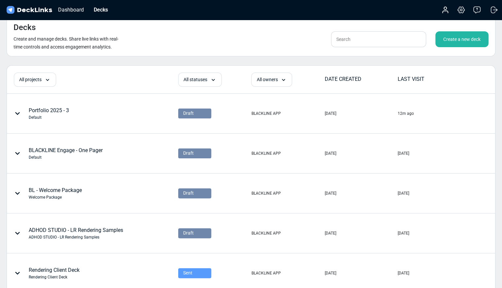
drag, startPoint x: 64, startPoint y: 108, endPoint x: 56, endPoint y: 110, distance: 7.8
click at [56, 110] on div "Portfolio 2025 - 3 Default" at bounding box center [49, 114] width 40 height 14
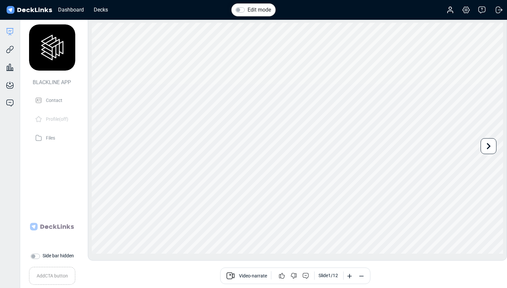
click at [247, 12] on label "Edit mode" at bounding box center [258, 10] width 23 height 8
click at [241, 12] on input "Edit mode" at bounding box center [238, 9] width 5 height 7
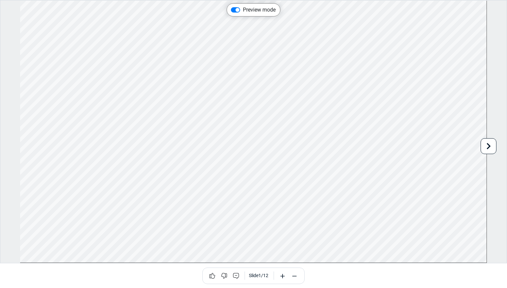
click at [243, 11] on label "Preview mode" at bounding box center [259, 10] width 33 height 8
click at [236, 11] on input "Preview mode" at bounding box center [233, 9] width 5 height 7
checkbox input "false"
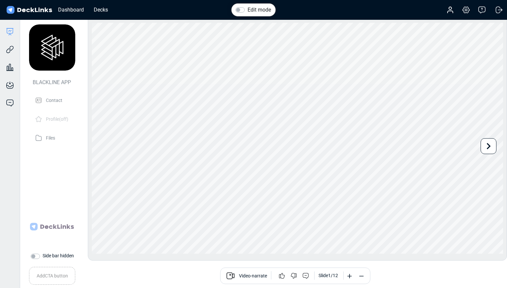
click at [43, 255] on label "Side bar hidden" at bounding box center [58, 255] width 31 height 7
click at [36, 255] on input "Side bar hidden" at bounding box center [33, 255] width 5 height 7
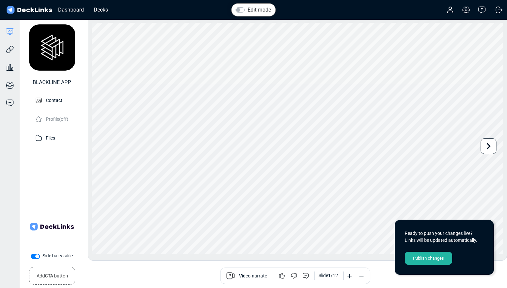
click at [43, 255] on label "Side bar visible" at bounding box center [58, 255] width 30 height 7
click at [36, 255] on input "Side bar visible" at bounding box center [33, 255] width 5 height 7
checkbox input "false"
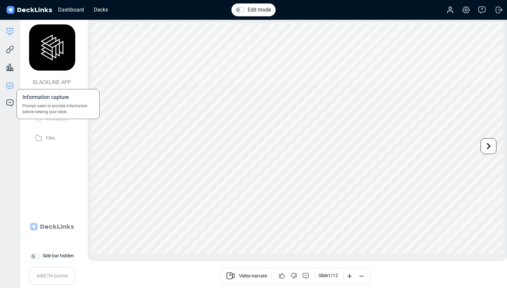
click at [7, 83] on icon at bounding box center [10, 85] width 7 height 6
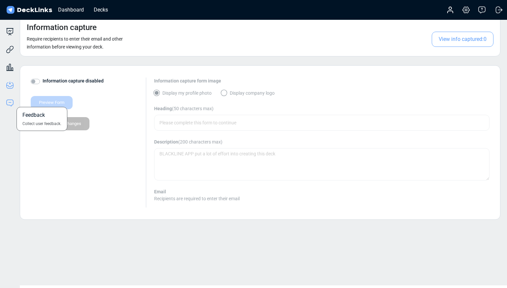
click at [13, 107] on icon at bounding box center [10, 103] width 8 height 8
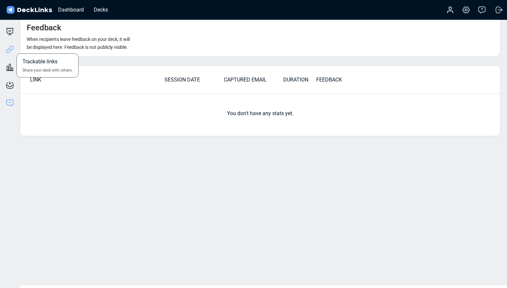
click at [13, 51] on icon at bounding box center [10, 50] width 8 height 8
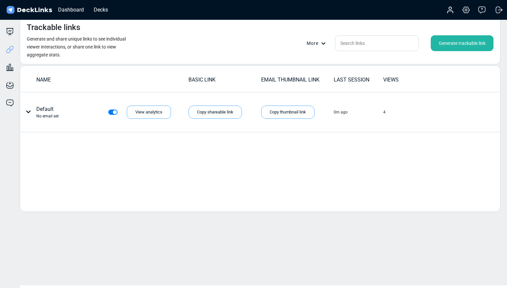
click at [438, 45] on div "Generate trackable link" at bounding box center [462, 43] width 63 height 16
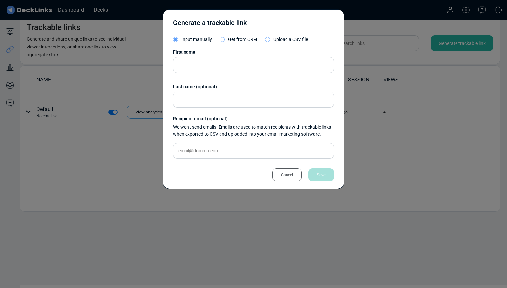
click at [280, 179] on div "Cancel" at bounding box center [286, 174] width 29 height 13
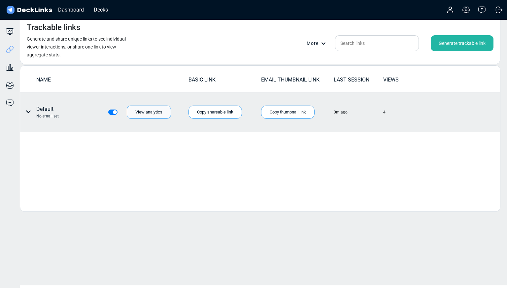
click at [132, 113] on div "View analytics" at bounding box center [149, 112] width 44 height 13
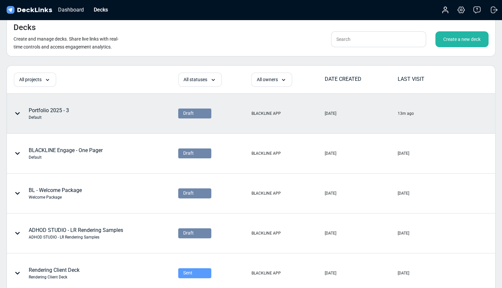
click at [41, 110] on div "Portfolio 2025 - 3 Default" at bounding box center [49, 114] width 40 height 14
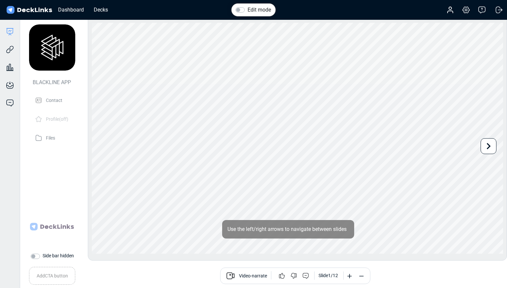
click at [469, 14] on div "Account Settings & billing Help Logout" at bounding box center [471, 10] width 66 height 15
click at [468, 13] on icon at bounding box center [466, 10] width 8 height 8
click at [11, 29] on icon at bounding box center [10, 32] width 8 height 8
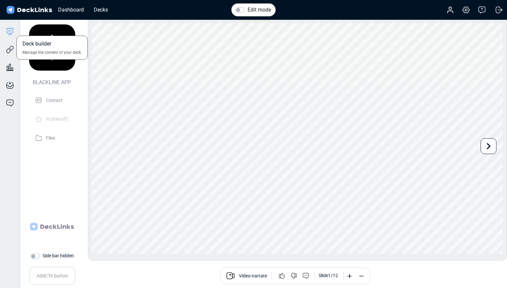
click at [11, 29] on icon at bounding box center [10, 32] width 8 height 8
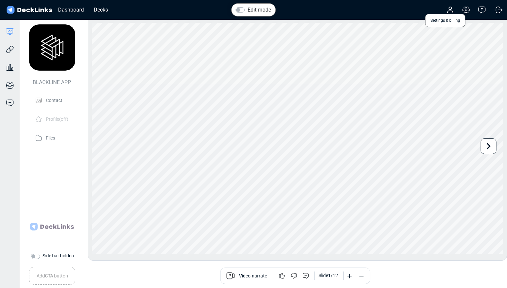
click at [469, 10] on icon at bounding box center [466, 10] width 7 height 6
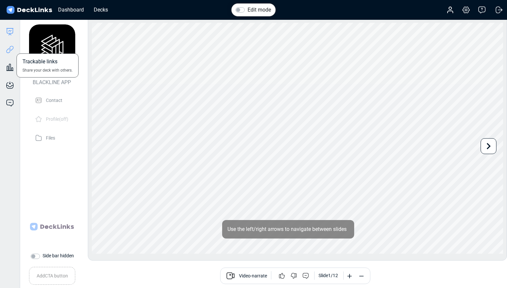
click at [9, 52] on icon at bounding box center [8, 50] width 5 height 5
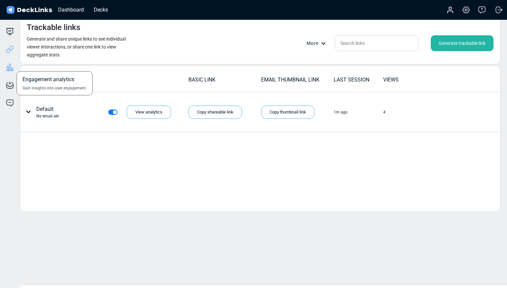
click at [8, 64] on icon at bounding box center [10, 67] width 8 height 8
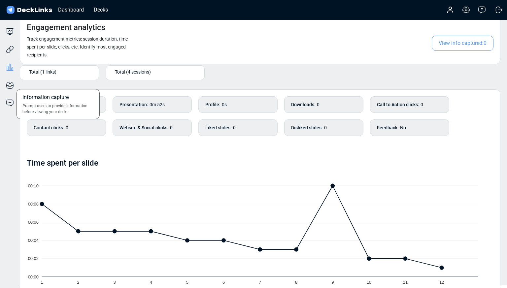
click at [9, 77] on div "Information capture Prompt users to provide information before viewing your dec…" at bounding box center [10, 80] width 20 height 18
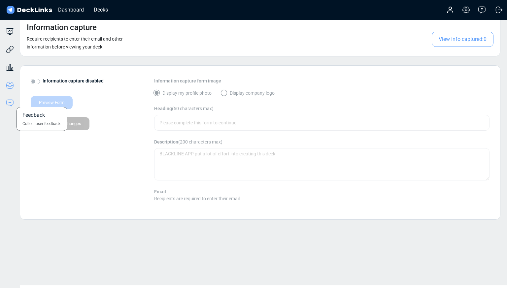
click at [8, 101] on icon at bounding box center [10, 103] width 8 height 8
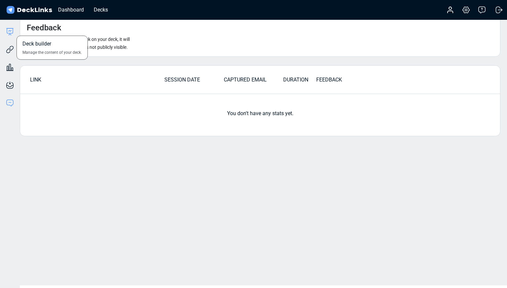
click at [9, 29] on icon at bounding box center [10, 32] width 8 height 8
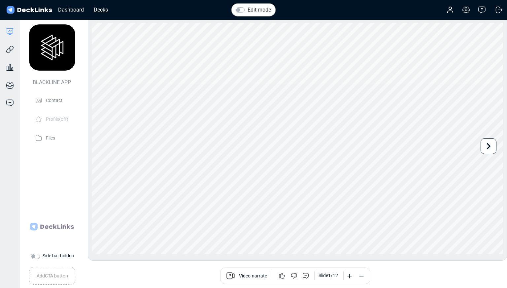
click at [102, 9] on div "Decks" at bounding box center [100, 10] width 21 height 8
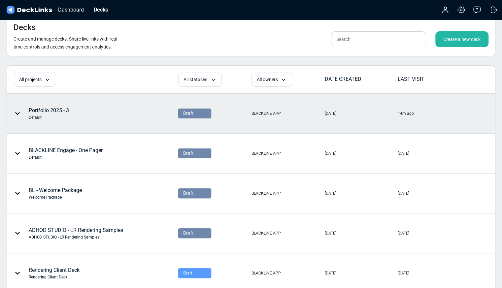
click at [19, 111] on icon at bounding box center [17, 113] width 5 height 5
click at [43, 113] on div "Edit deck name" at bounding box center [56, 110] width 54 height 13
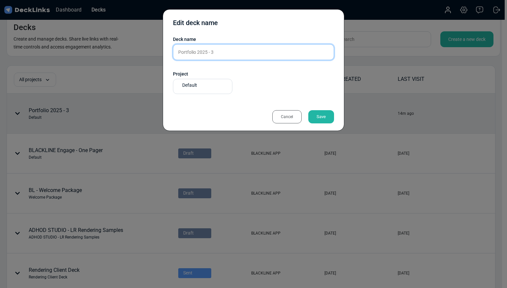
drag, startPoint x: 219, startPoint y: 52, endPoint x: 86, endPoint y: 48, distance: 133.4
click at [86, 48] on div "Edit deck name Deck name Portfolio 2025 - 3 Please enter a title. Project Defau…" at bounding box center [253, 144] width 507 height 288
type input "BV North - Hospitality Renderings"
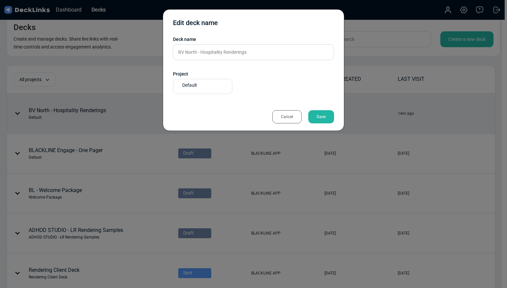
click at [327, 111] on div "Save" at bounding box center [321, 116] width 26 height 13
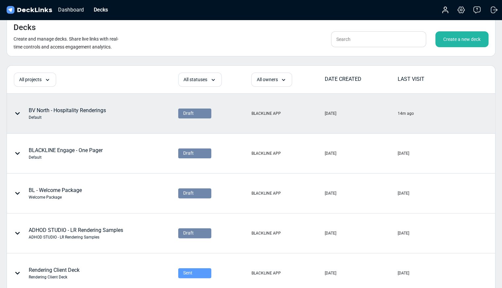
click at [16, 114] on icon at bounding box center [17, 113] width 5 height 5
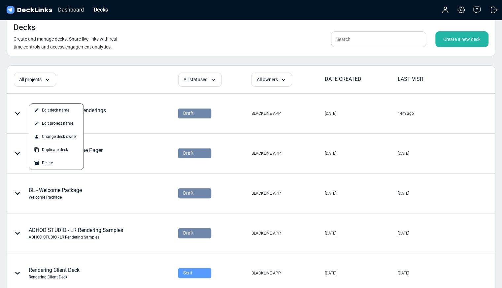
click at [178, 42] on div "Decks Create and manage decks. Share live links with real-time controls and acc…" at bounding box center [251, 36] width 489 height 41
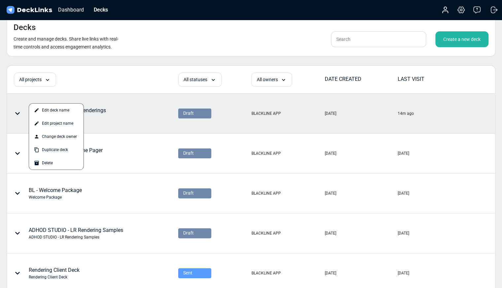
click at [21, 109] on div at bounding box center [251, 144] width 502 height 288
